Goal: Information Seeking & Learning: Understand process/instructions

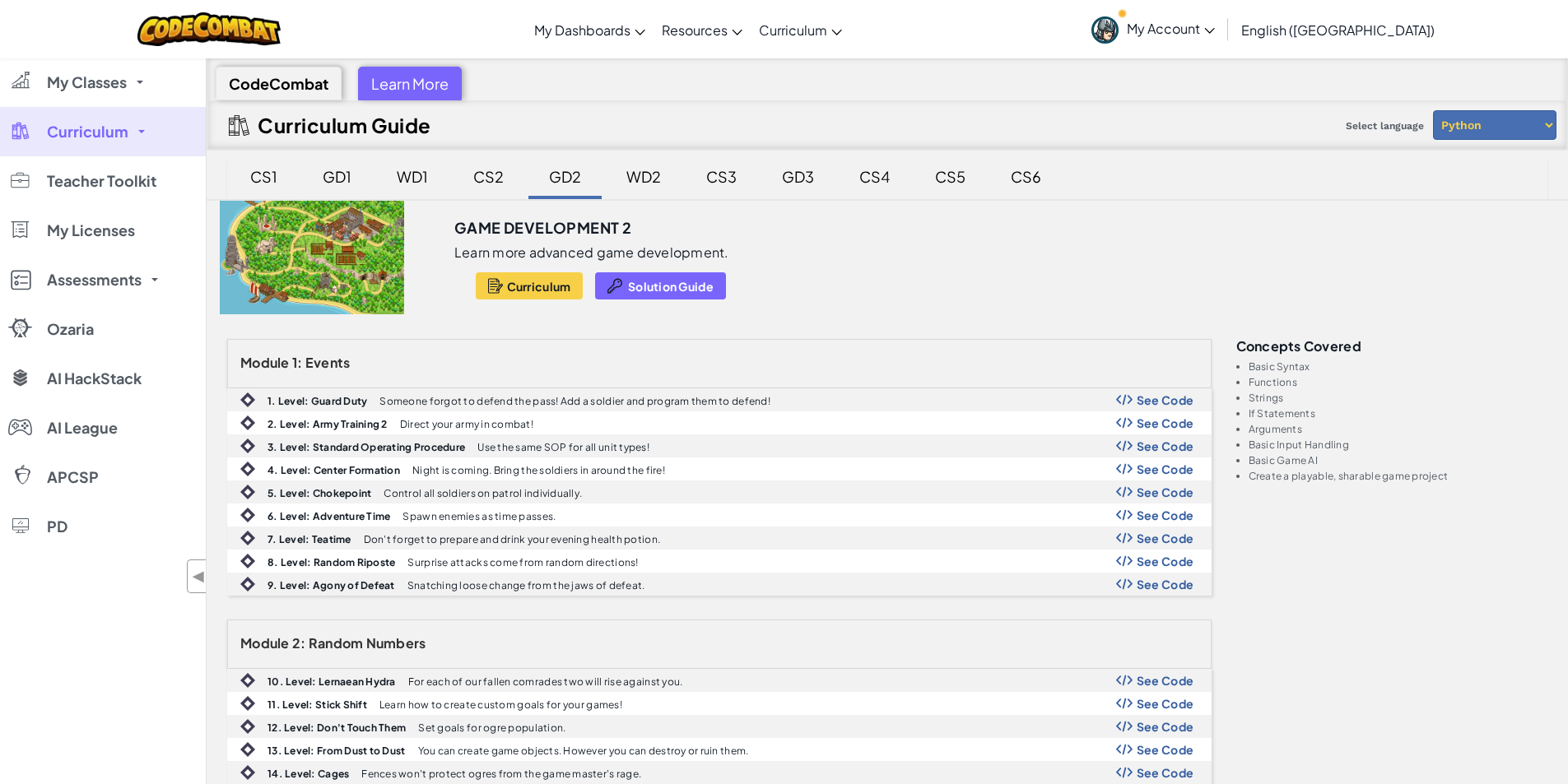
click at [930, 182] on div "CS5" at bounding box center [950, 176] width 64 height 39
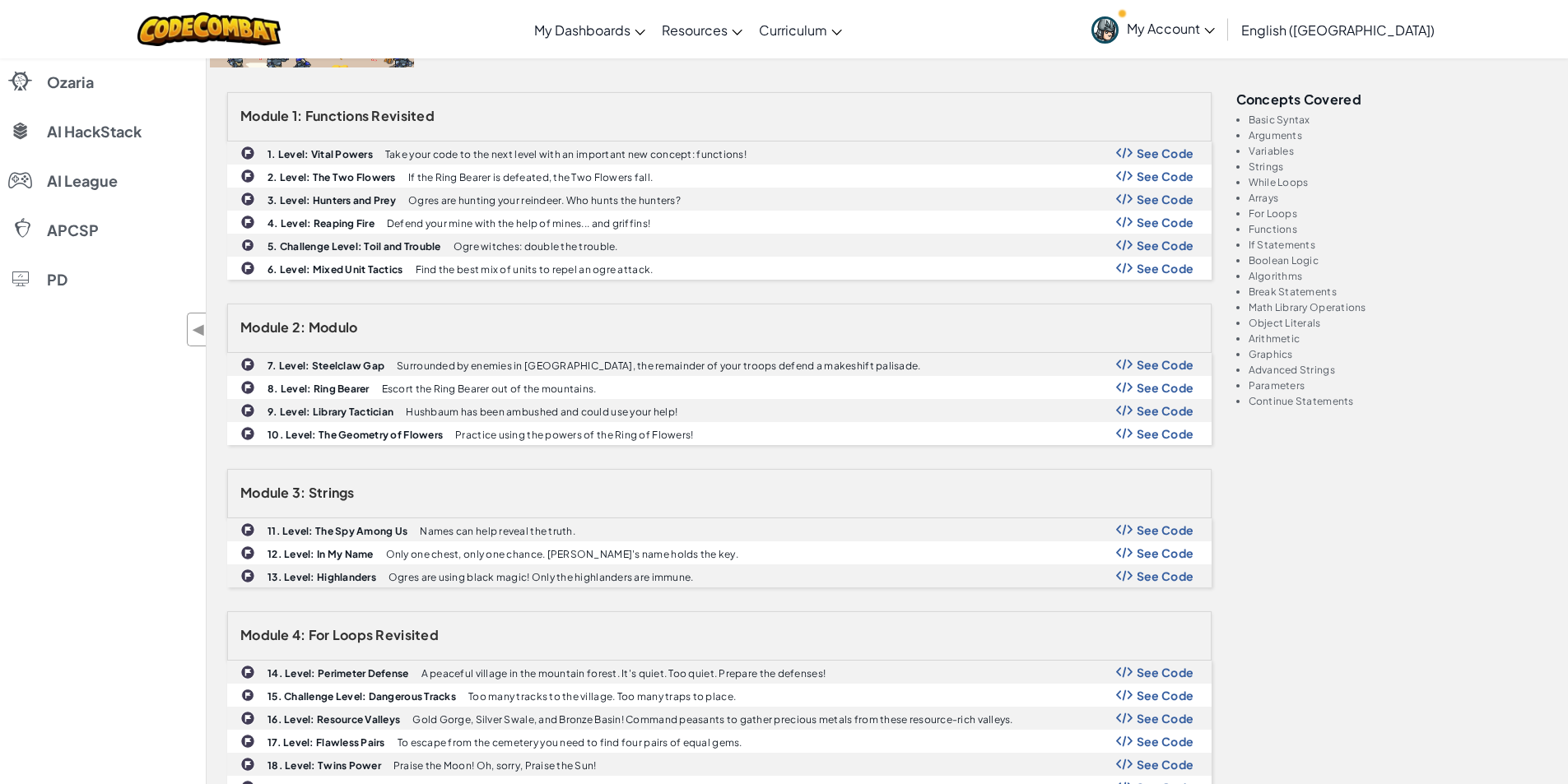
scroll to position [411, 0]
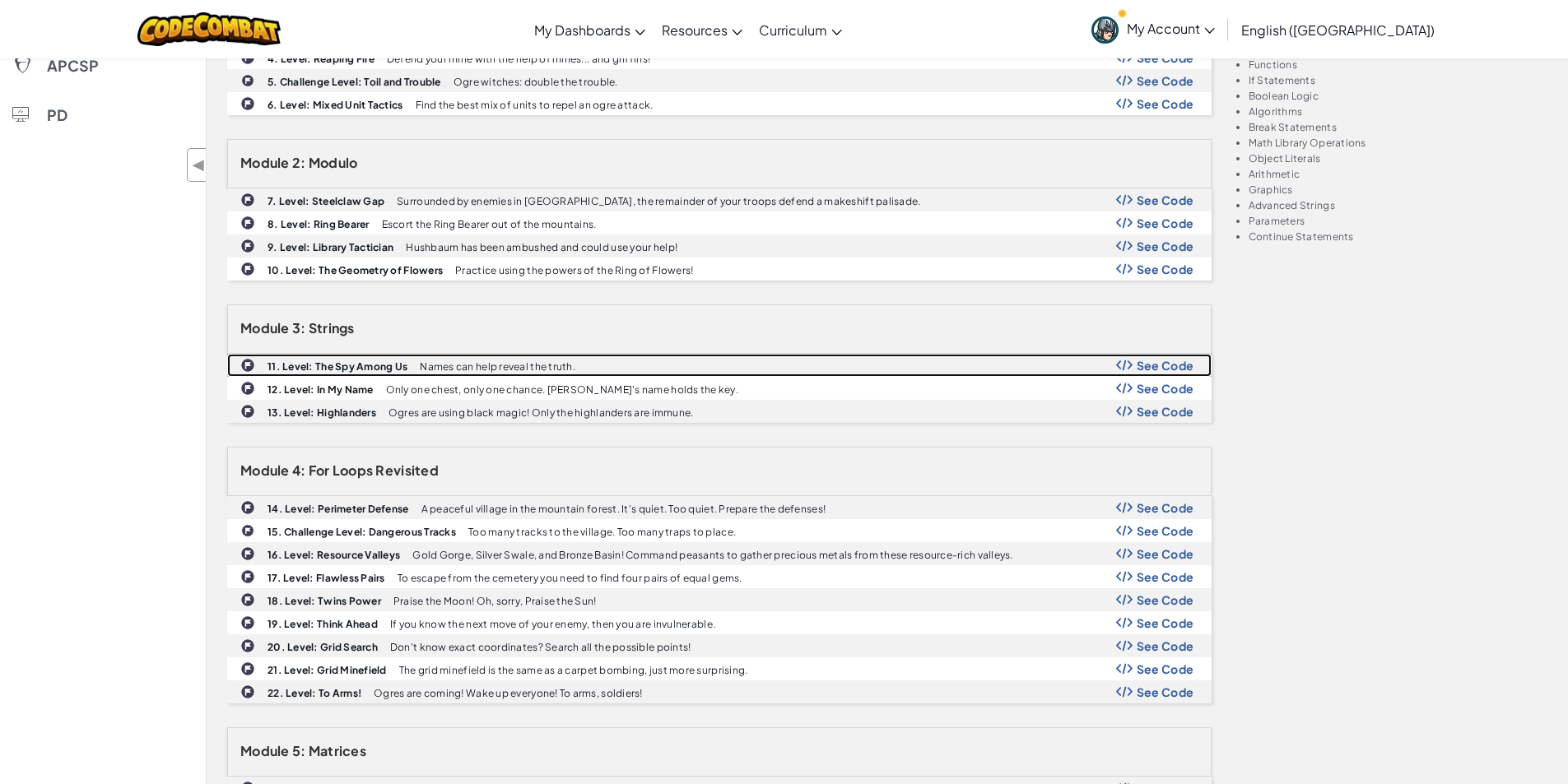
click at [346, 368] on b "11. Level: The Spy Among Us" at bounding box center [337, 367] width 140 height 13
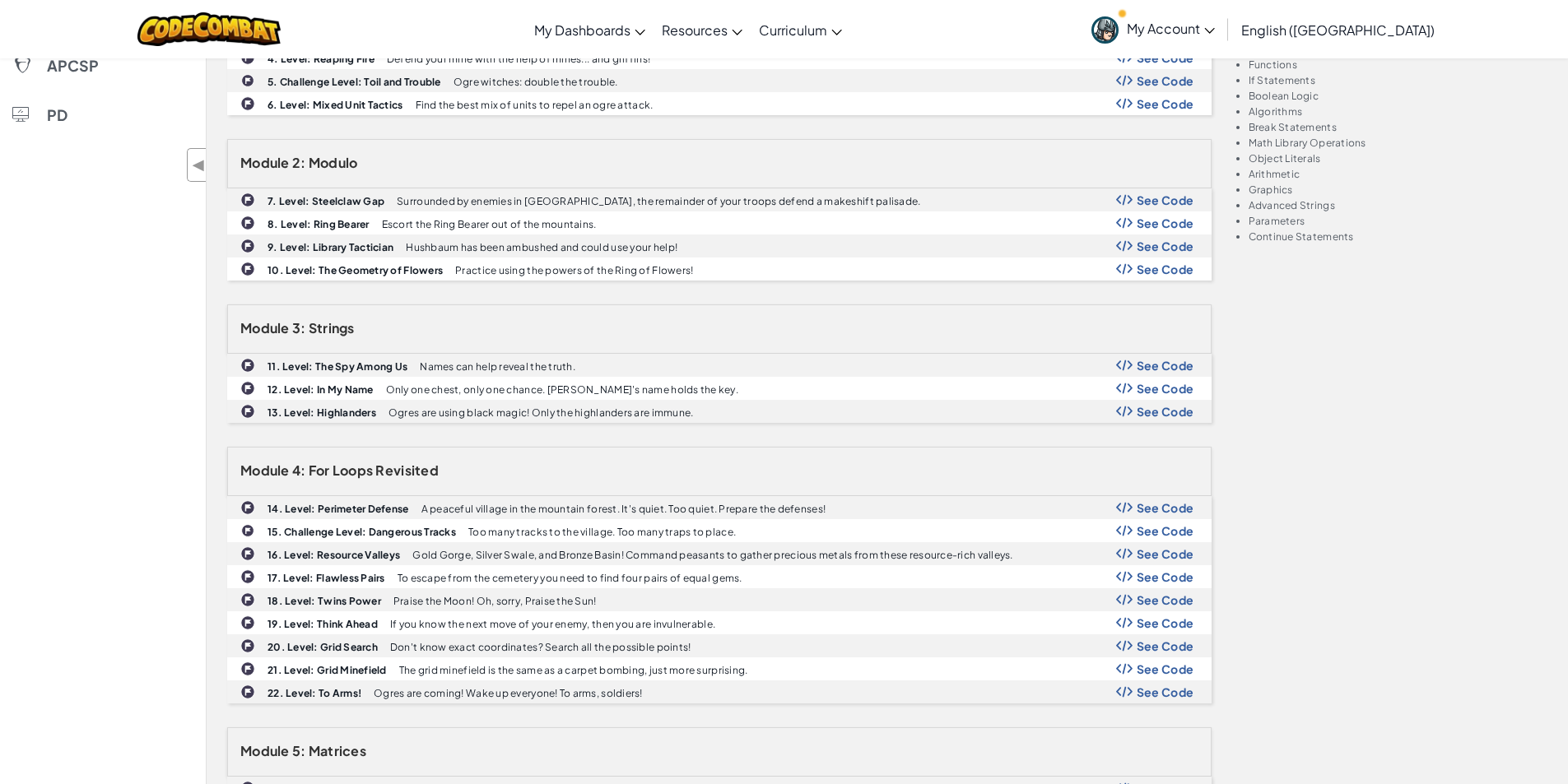
click at [1299, 384] on div "Module 1: Functions Revisited 1. Level: Vital Powers Take your code to the next…" at bounding box center [887, 501] width 1345 height 1149
click at [1311, 393] on div "Module 1: Functions Revisited 1. Level: Vital Powers Take your code to the next…" at bounding box center [887, 501] width 1345 height 1149
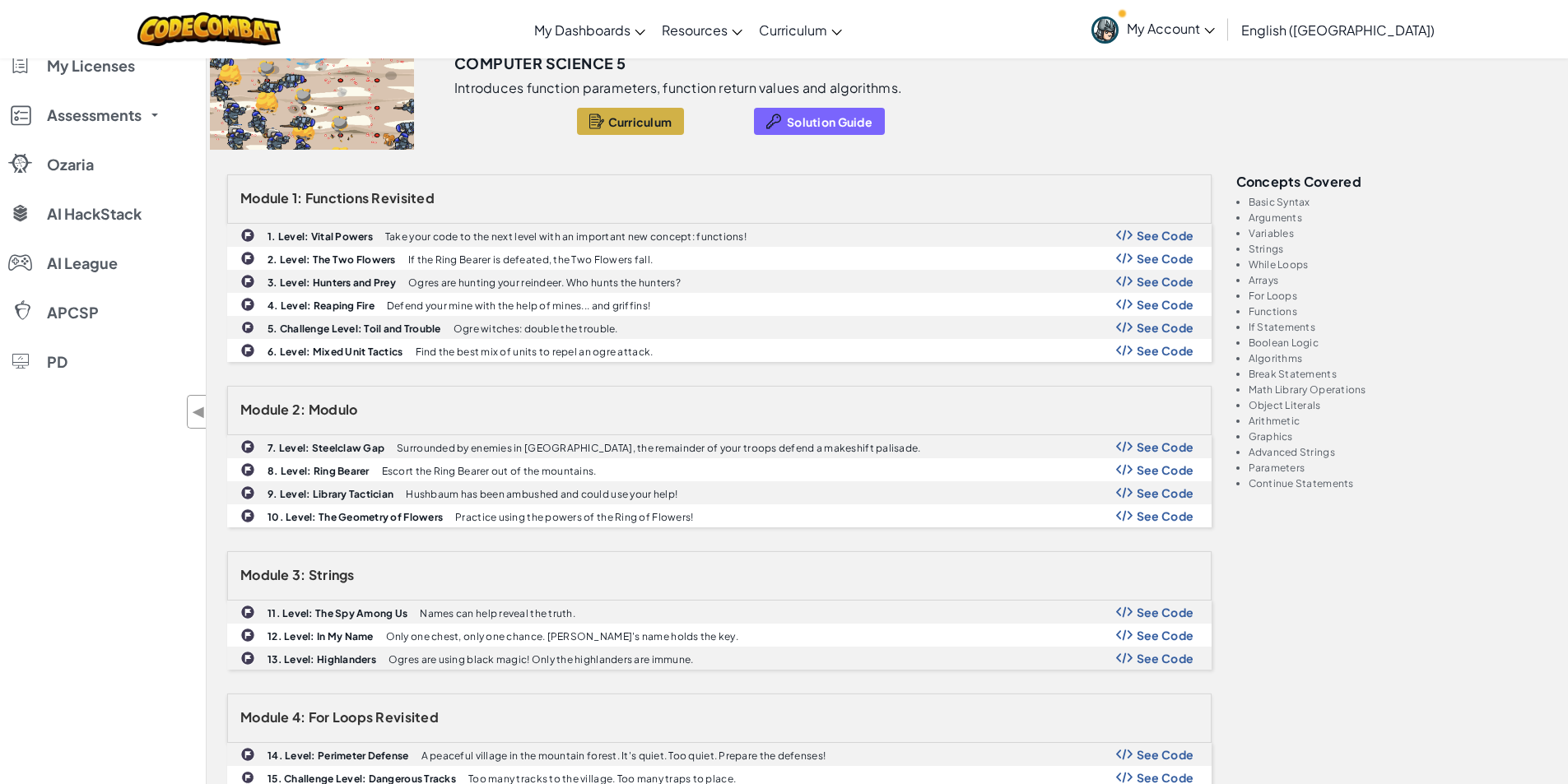
scroll to position [247, 0]
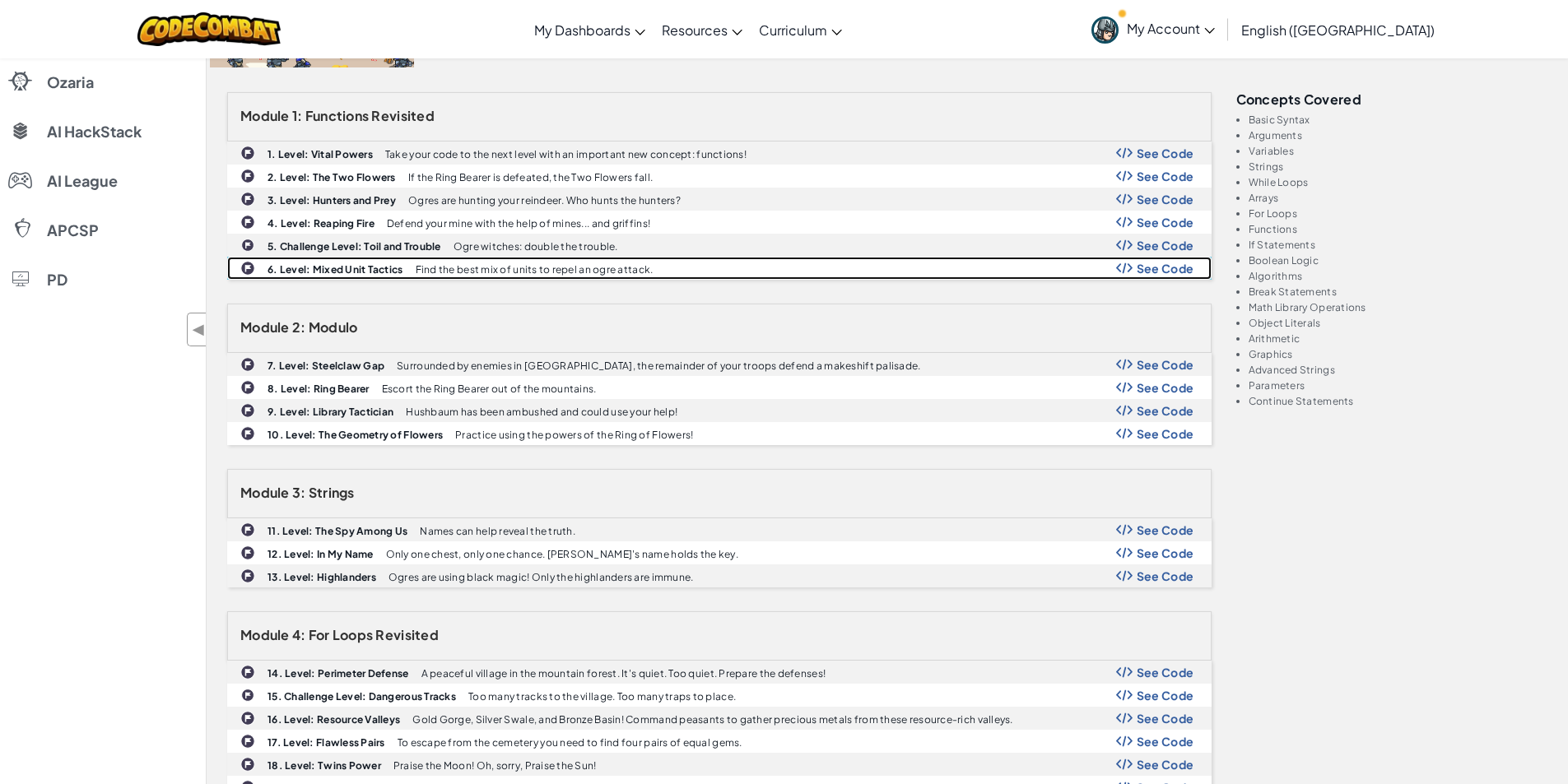
click at [364, 269] on b "6. Level: Mixed Unit Tactics" at bounding box center [335, 269] width 136 height 13
click at [1143, 263] on span "See Code" at bounding box center [1165, 268] width 57 height 13
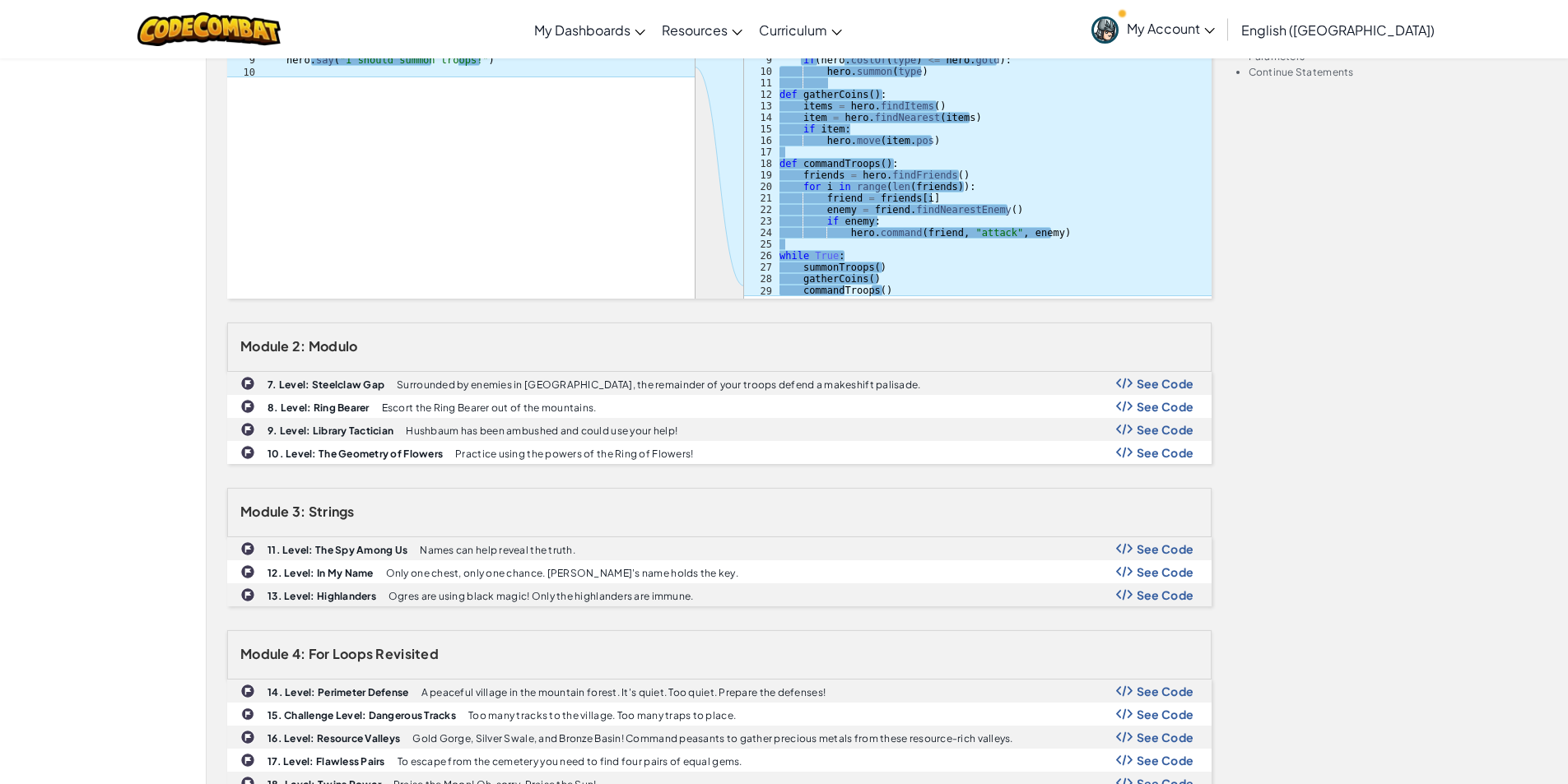
scroll to position [329, 0]
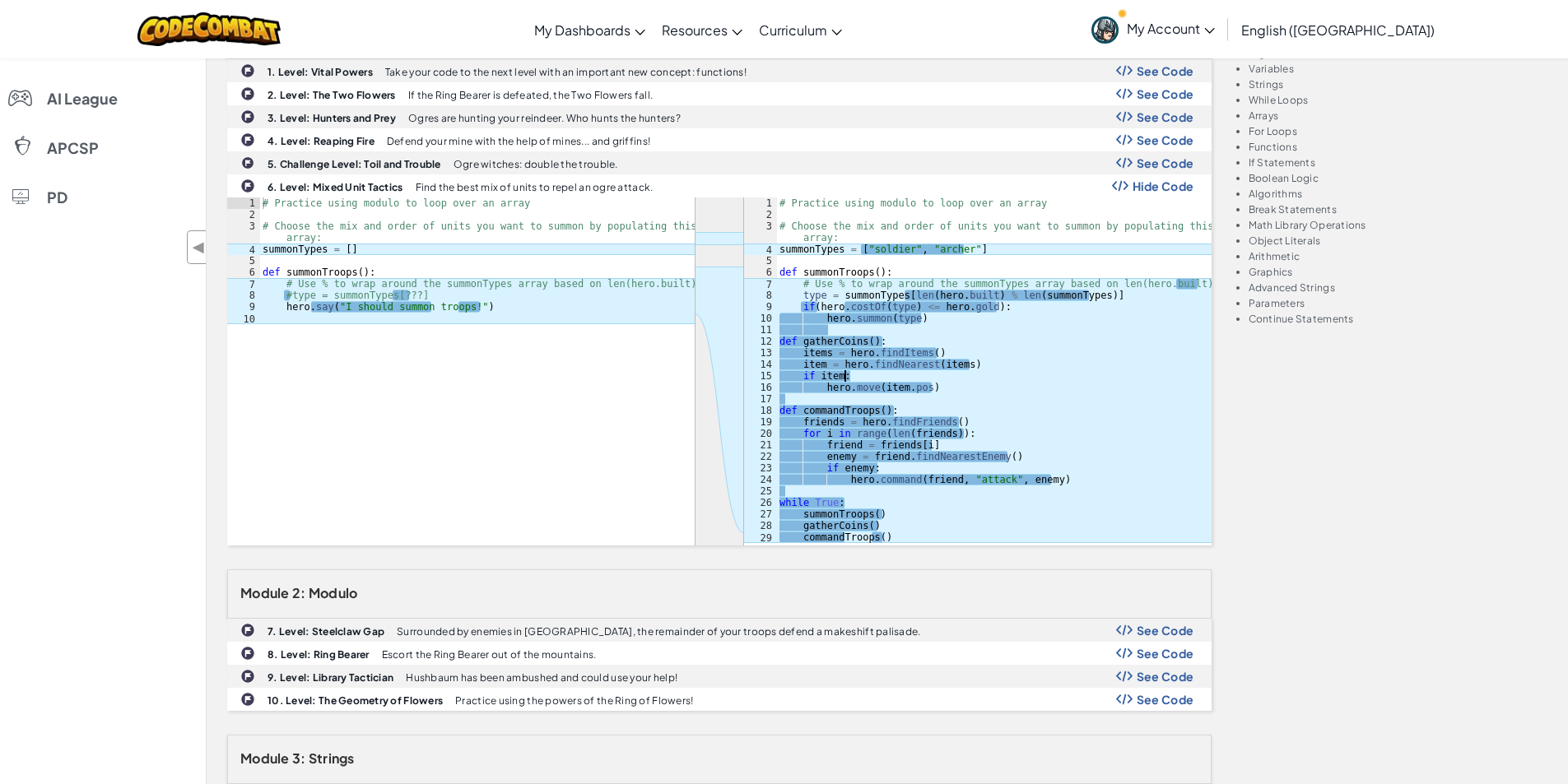
click at [896, 371] on div "# Practice using modulo to loop over an array # Choose the mix and order of uni…" at bounding box center [994, 381] width 435 height 369
click at [901, 362] on div "# Practice using modulo to loop over an array # Choose the mix and order of uni…" at bounding box center [994, 381] width 435 height 369
click at [1047, 362] on div "# Practice using modulo to loop over an array # Choose the mix and order of uni…" at bounding box center [994, 381] width 435 height 369
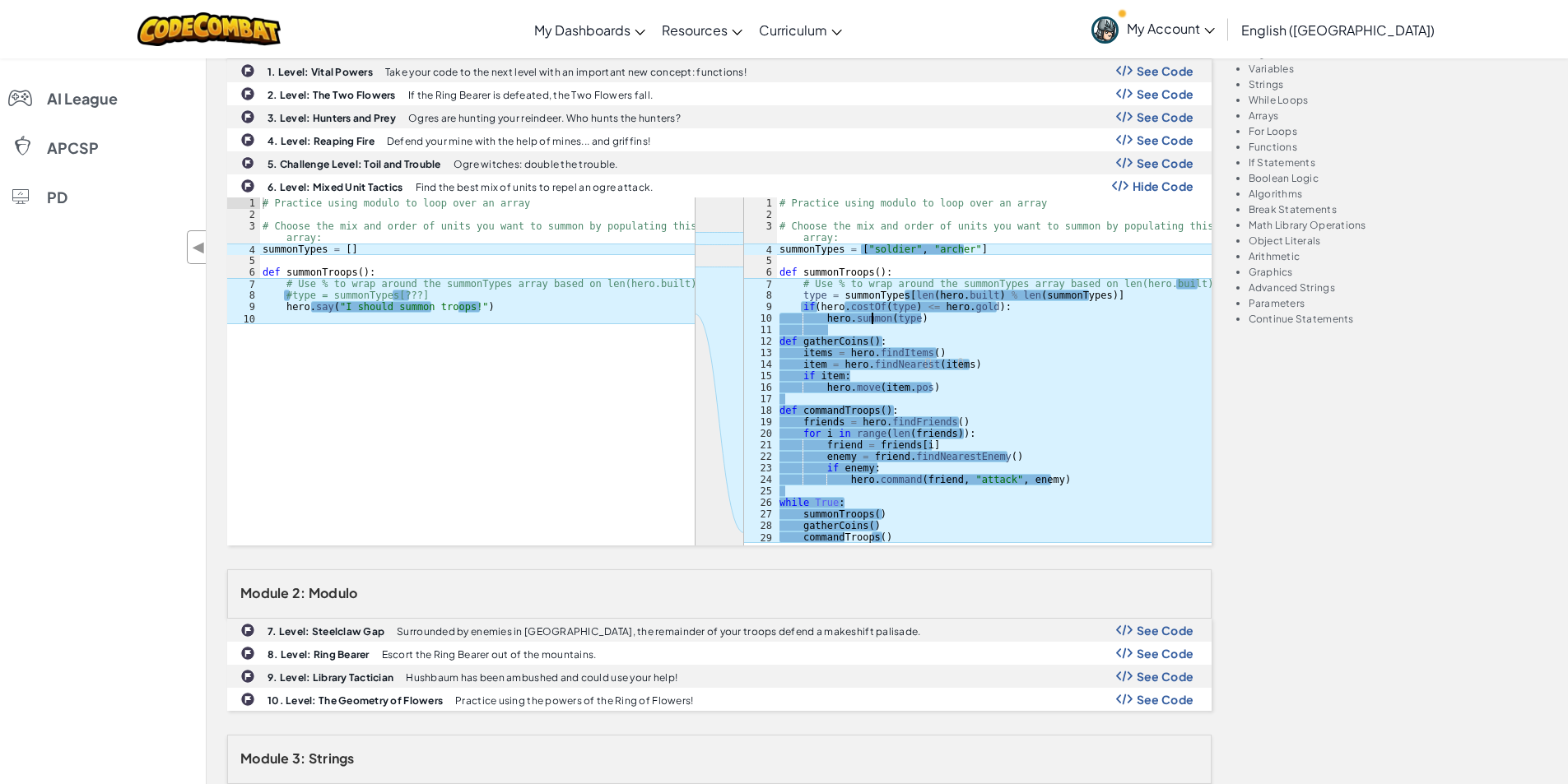
click at [869, 314] on div "# Practice using modulo to loop over an array # Choose the mix and order of uni…" at bounding box center [994, 381] width 435 height 369
click at [1362, 410] on div "Module 1: Functions Revisited 1. Level: Vital Powers Take your code to the next…" at bounding box center [887, 758] width 1345 height 1497
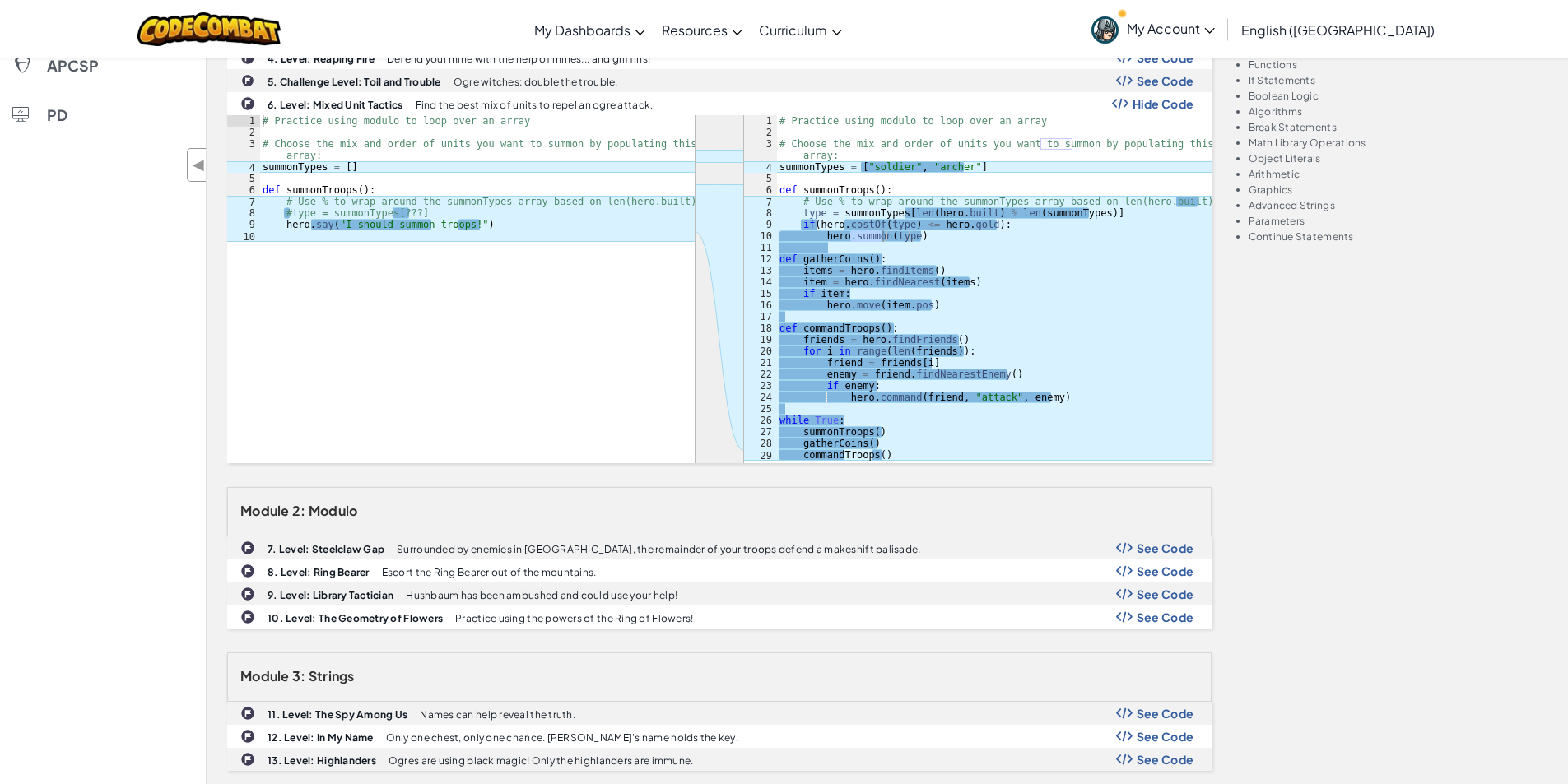
click at [889, 396] on div "# Practice using modulo to loop over an array # Choose the mix and order of uni…" at bounding box center [994, 299] width 435 height 369
click at [858, 283] on div "# Practice using modulo to loop over an array # Choose the mix and order of uni…" at bounding box center [994, 299] width 435 height 369
click at [882, 283] on div "# Practice using modulo to loop over an array # Choose the mix and order of uni…" at bounding box center [994, 299] width 435 height 369
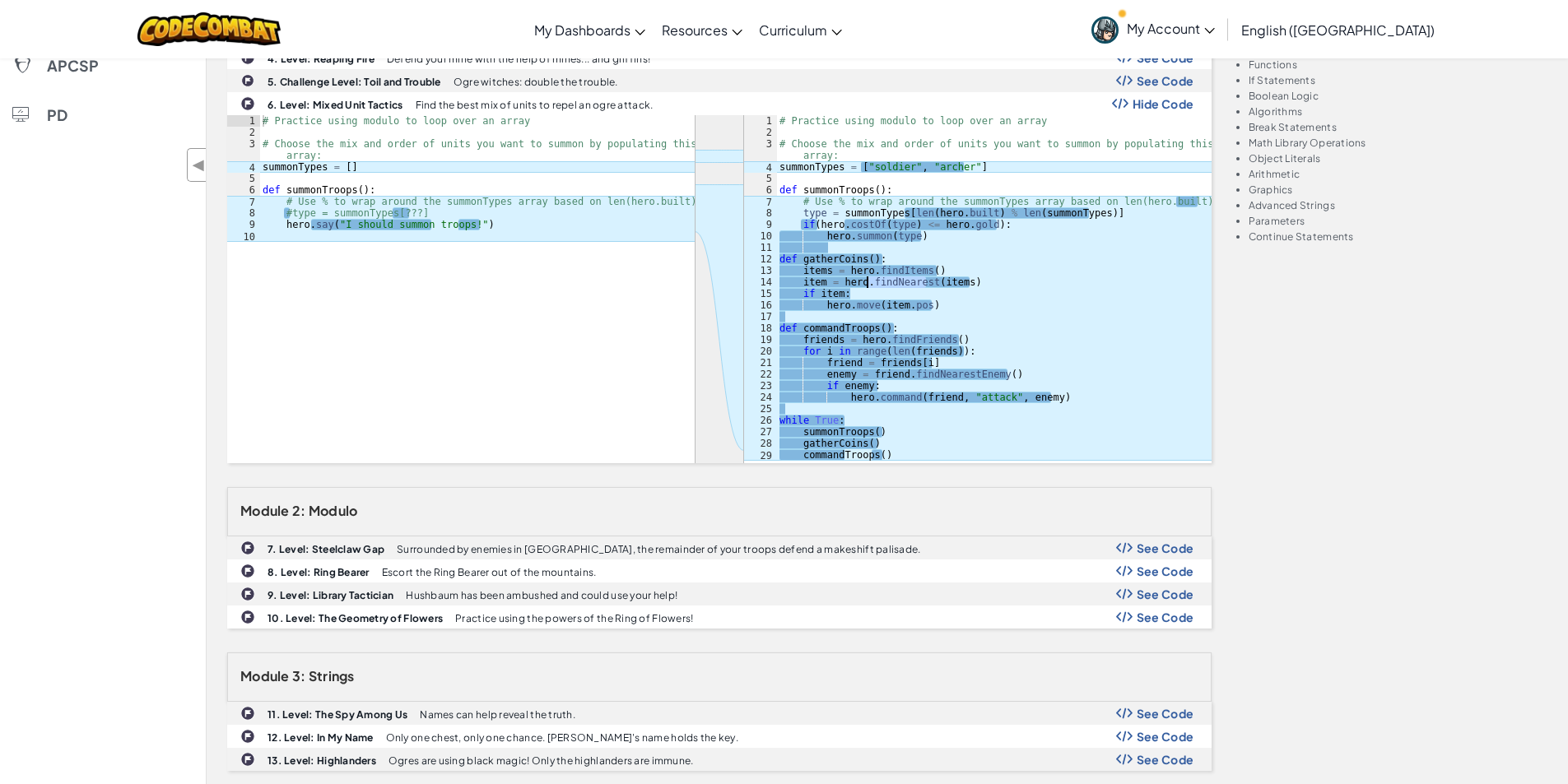
click at [882, 283] on div "# Practice using modulo to loop over an array # Choose the mix and order of uni…" at bounding box center [994, 299] width 435 height 369
click at [864, 302] on div "# Practice using modulo to loop over an array # Choose the mix and order of uni…" at bounding box center [994, 299] width 435 height 369
click at [905, 302] on div "# Practice using modulo to loop over an array # Choose the mix and order of uni…" at bounding box center [994, 299] width 435 height 369
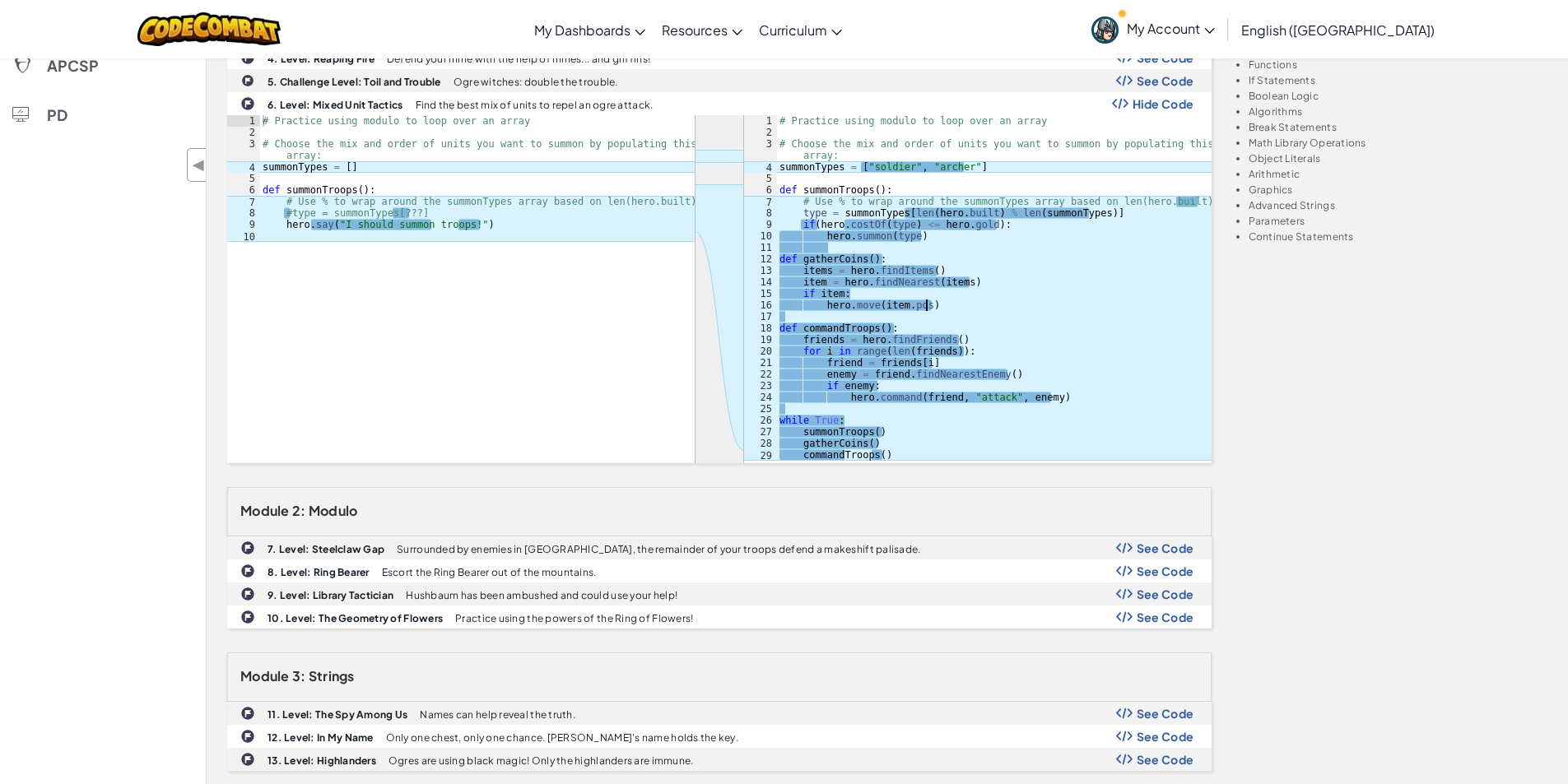
click at [947, 306] on div "# Practice using modulo to loop over an array # Choose the mix and order of uni…" at bounding box center [994, 299] width 435 height 369
click at [892, 282] on div "# Practice using modulo to loop over an array # Choose the mix and order of uni…" at bounding box center [994, 299] width 435 height 369
type textarea "item = hero.findNearest(items)"
click at [892, 282] on div "# Practice using modulo to loop over an array # Choose the mix and order of uni…" at bounding box center [994, 299] width 435 height 369
click at [959, 243] on div "# Practice using modulo to loop over an array # Choose the mix and order of uni…" at bounding box center [994, 299] width 435 height 369
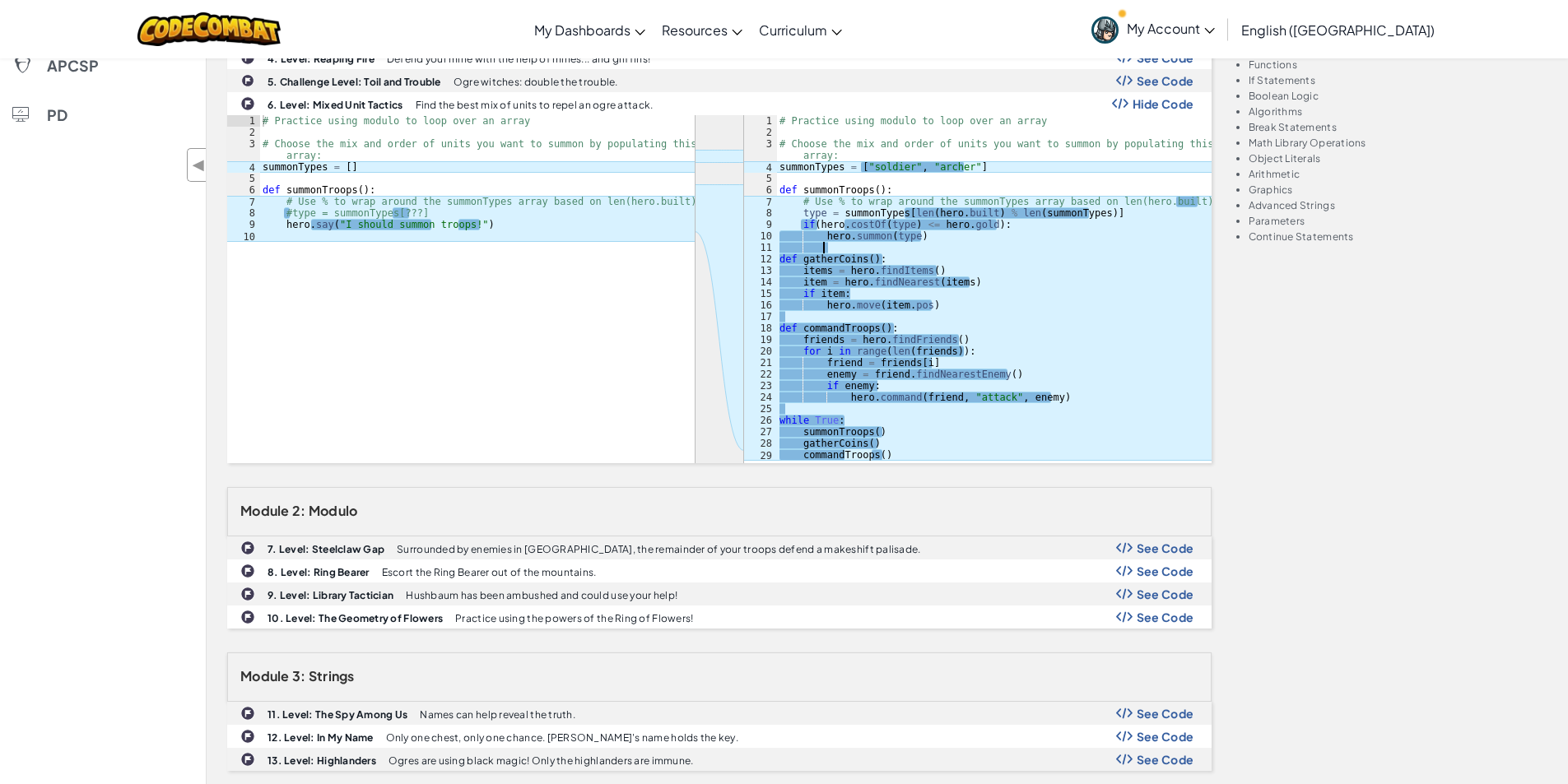
click at [941, 224] on div "# Practice using modulo to loop over an array # Choose the mix and order of uni…" at bounding box center [994, 299] width 435 height 369
type textarea "if(hero.costOf(type) <= [DOMAIN_NAME]):"
click at [941, 224] on div "# Practice using modulo to loop over an array # Choose the mix and order of uni…" at bounding box center [994, 299] width 435 height 369
click at [959, 224] on div "# Practice using modulo to loop over an array # Choose the mix and order of uni…" at bounding box center [994, 299] width 435 height 369
click at [478, 379] on div at bounding box center [719, 289] width 985 height 348
